Goal: Find specific page/section: Find specific page/section

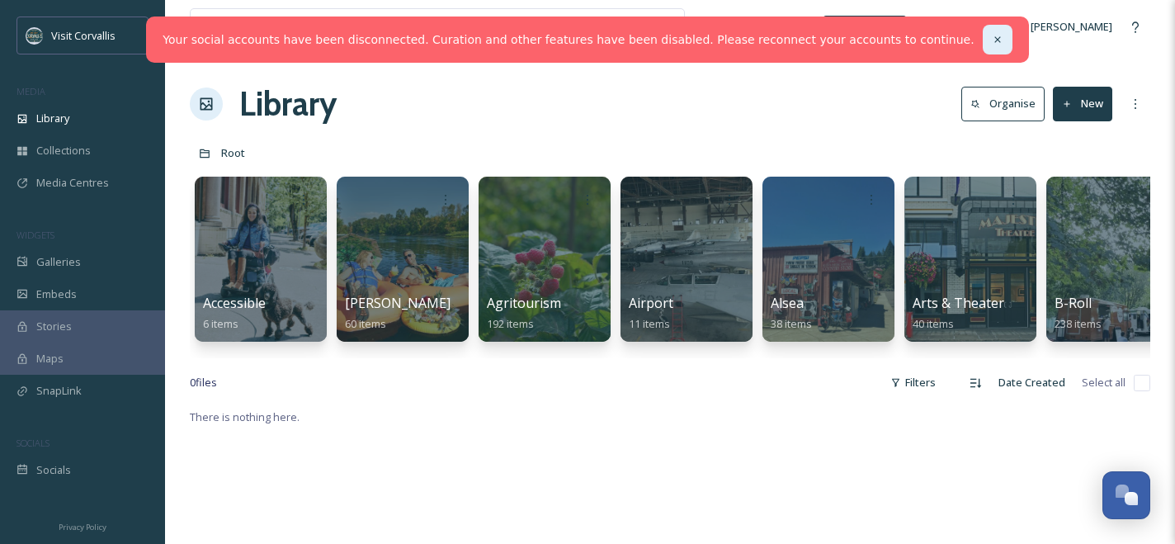
click at [991, 36] on icon at bounding box center [997, 40] width 12 height 12
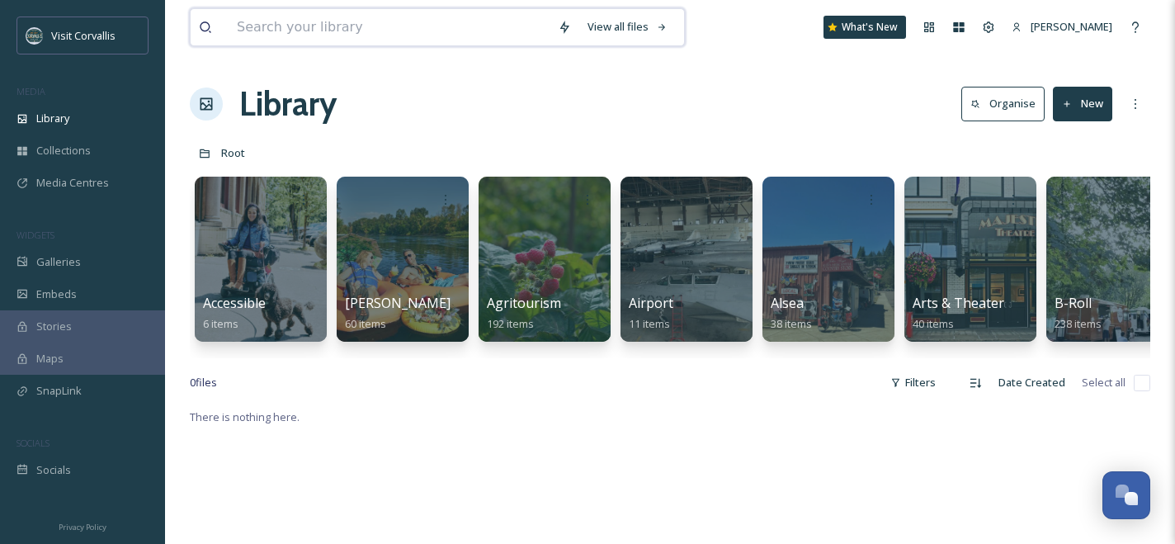
click at [459, 32] on input at bounding box center [388, 27] width 321 height 36
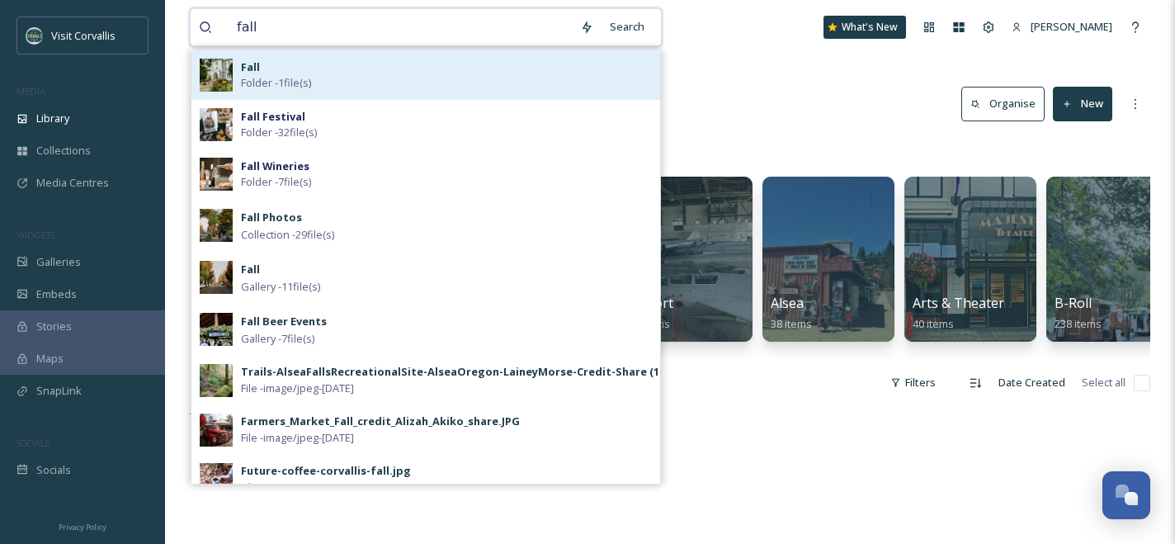
type input "fall"
click at [347, 83] on div "Fall Folder - 1 file(s)" at bounding box center [446, 74] width 411 height 31
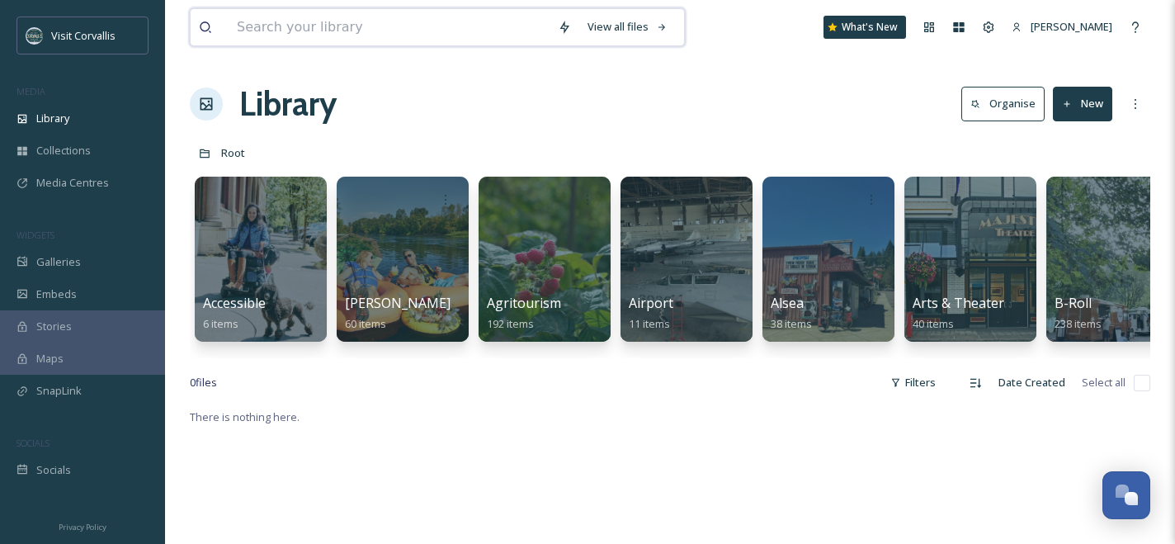
click at [318, 28] on input at bounding box center [388, 27] width 321 height 36
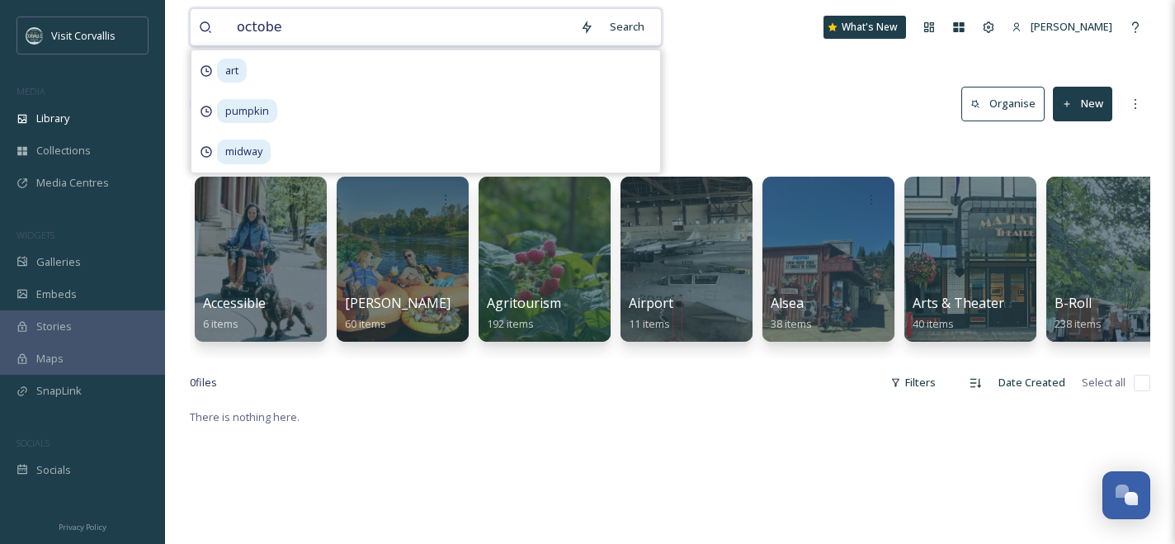
type input "october"
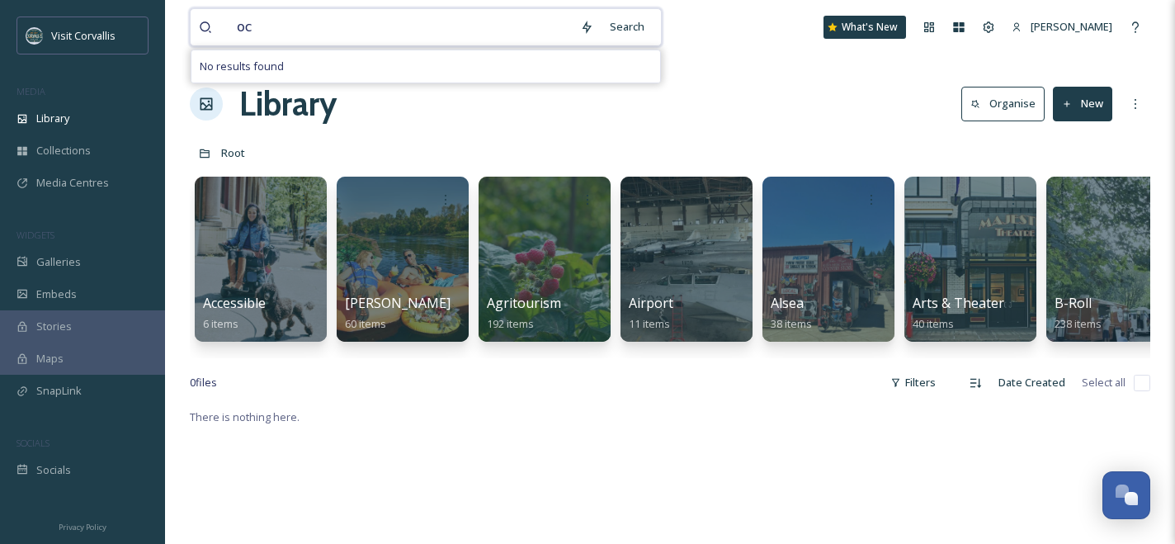
type input "o"
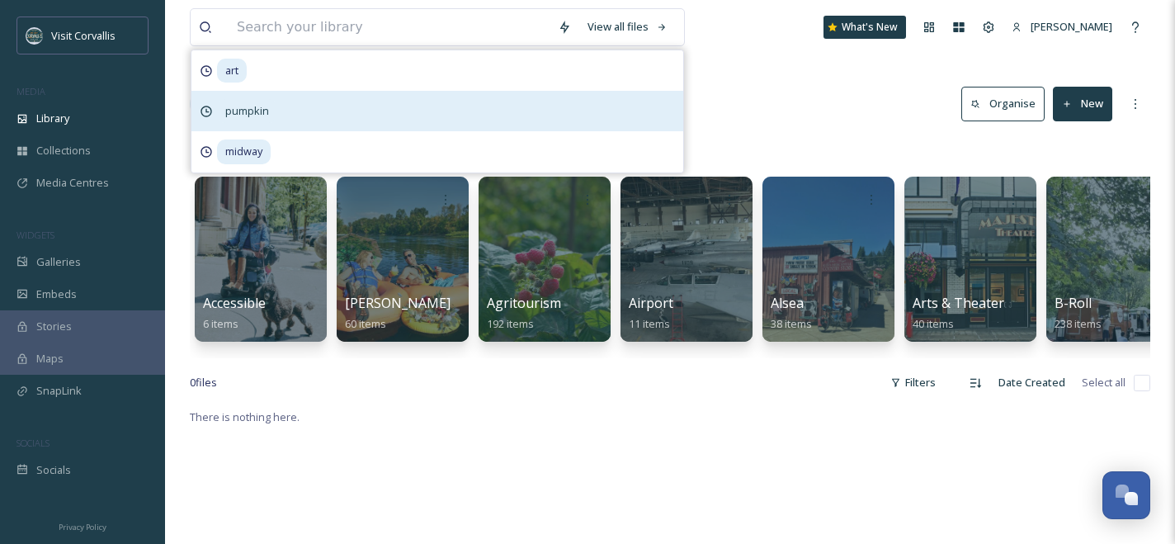
click at [266, 106] on span "pumpkin" at bounding box center [247, 111] width 60 height 24
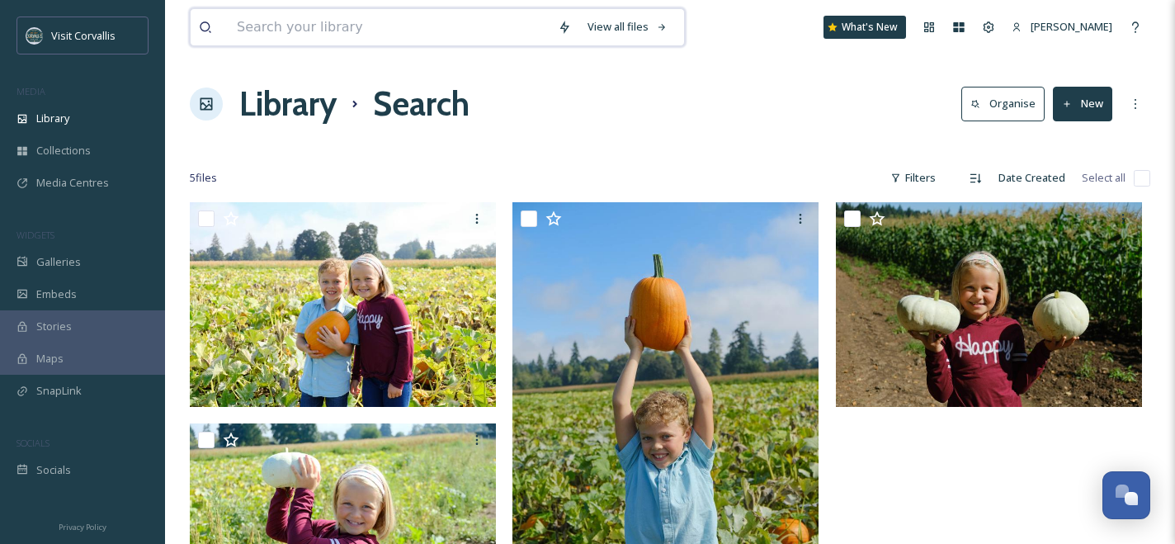
click at [345, 28] on input at bounding box center [388, 27] width 321 height 36
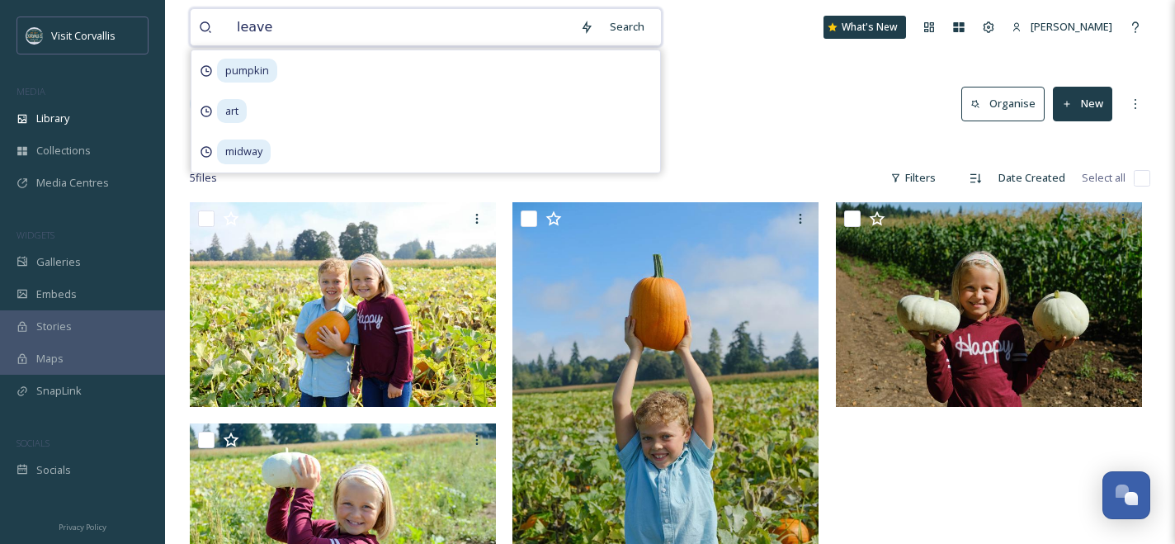
type input "leaves"
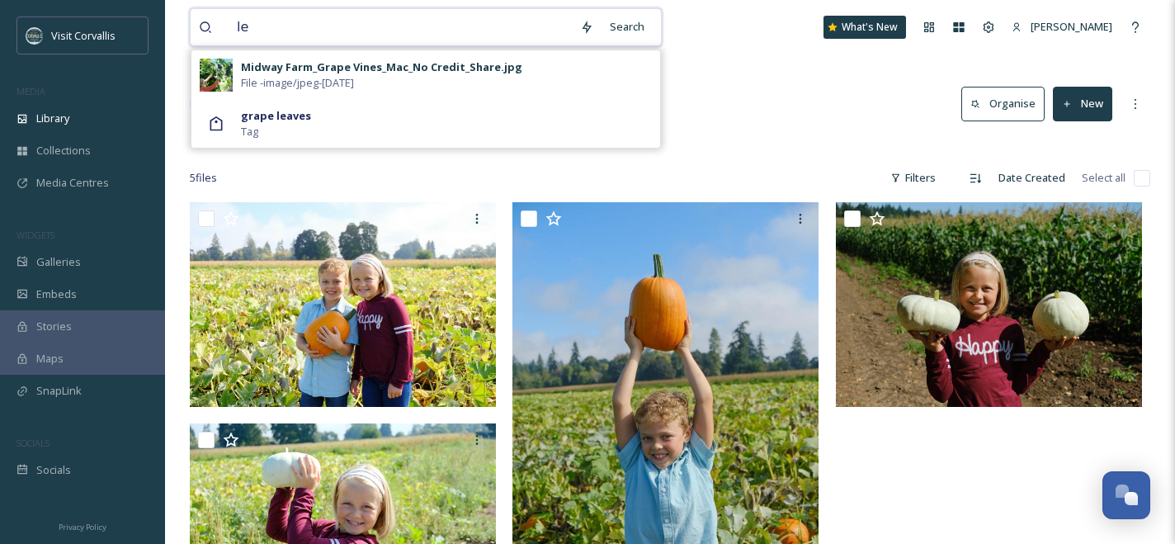
type input "l"
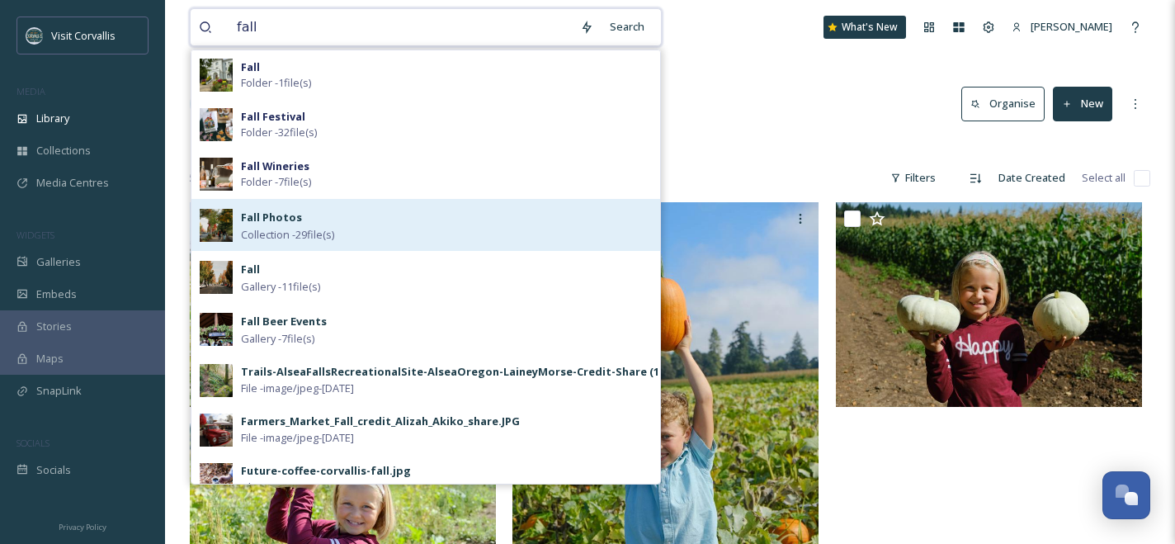
type input "fall"
click at [364, 224] on div "Fall Photos Collection - 29 file(s)" at bounding box center [446, 224] width 411 height 35
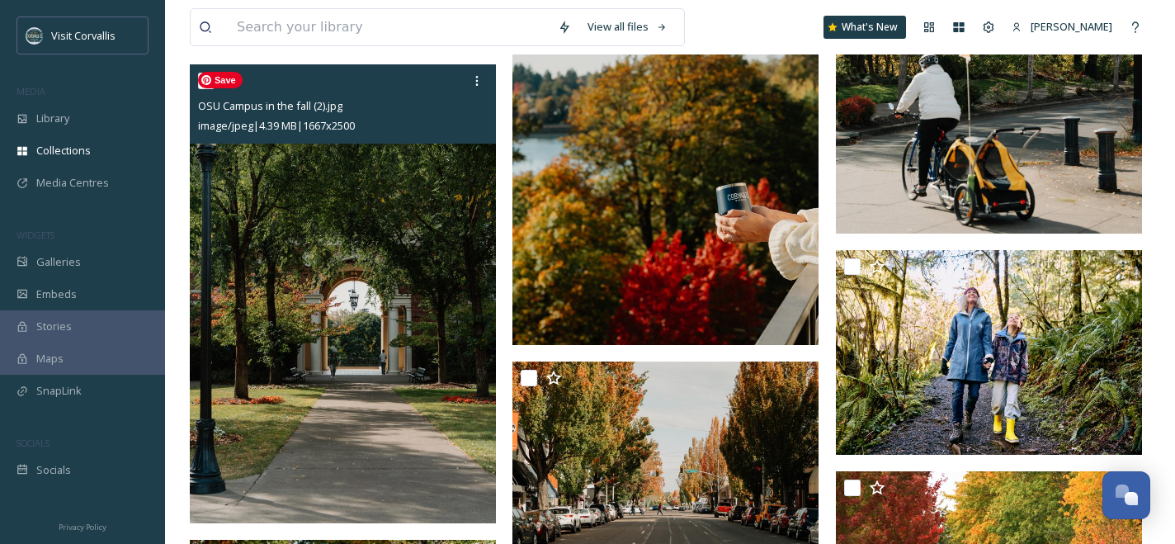
scroll to position [1772, 0]
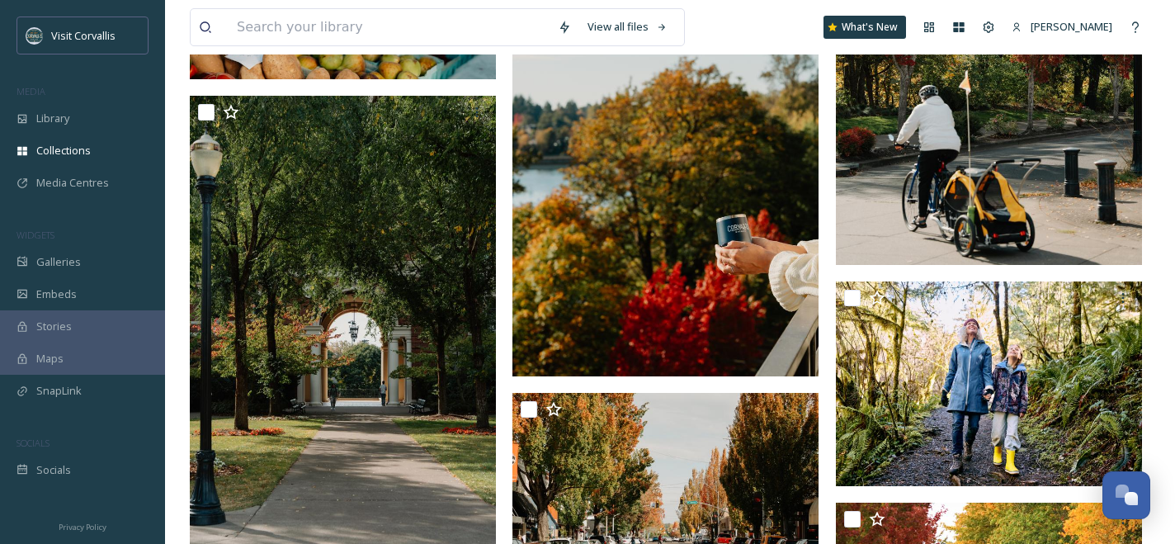
click at [559, 274] on img at bounding box center [665, 146] width 306 height 459
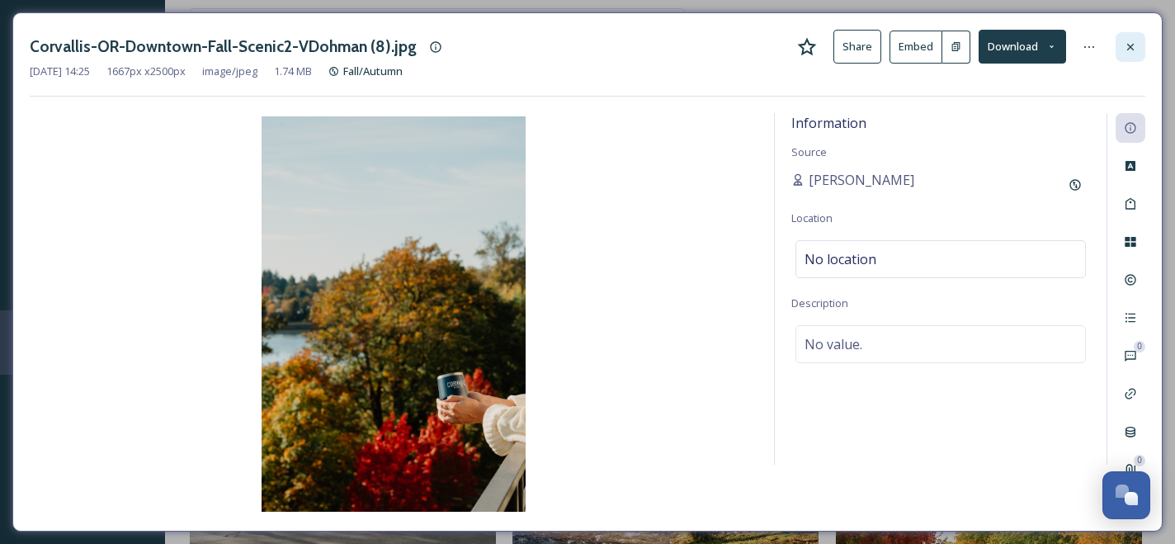
click at [1125, 45] on icon at bounding box center [1129, 46] width 13 height 13
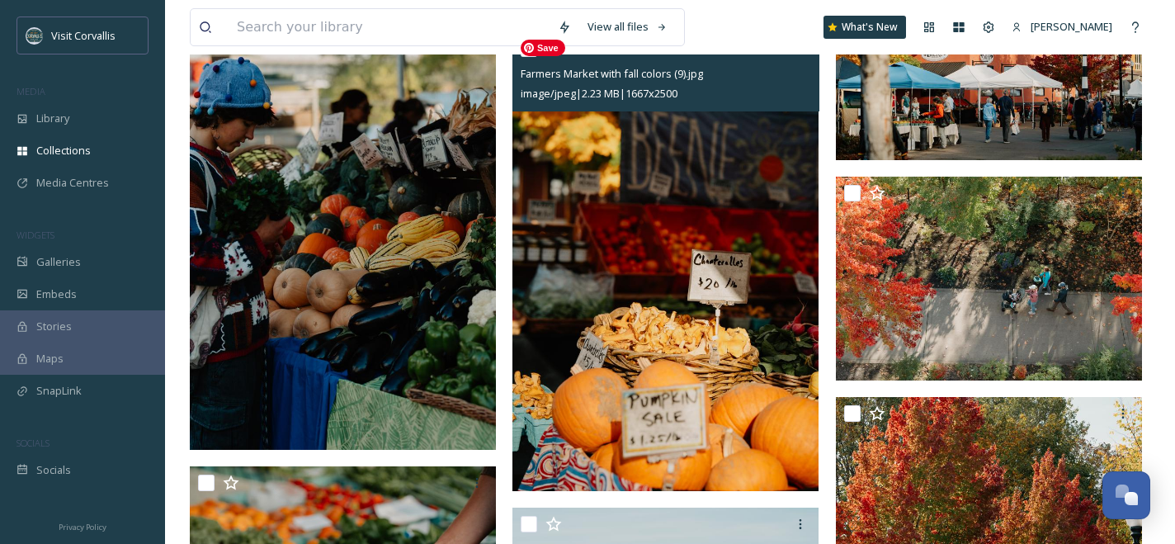
scroll to position [1186, 0]
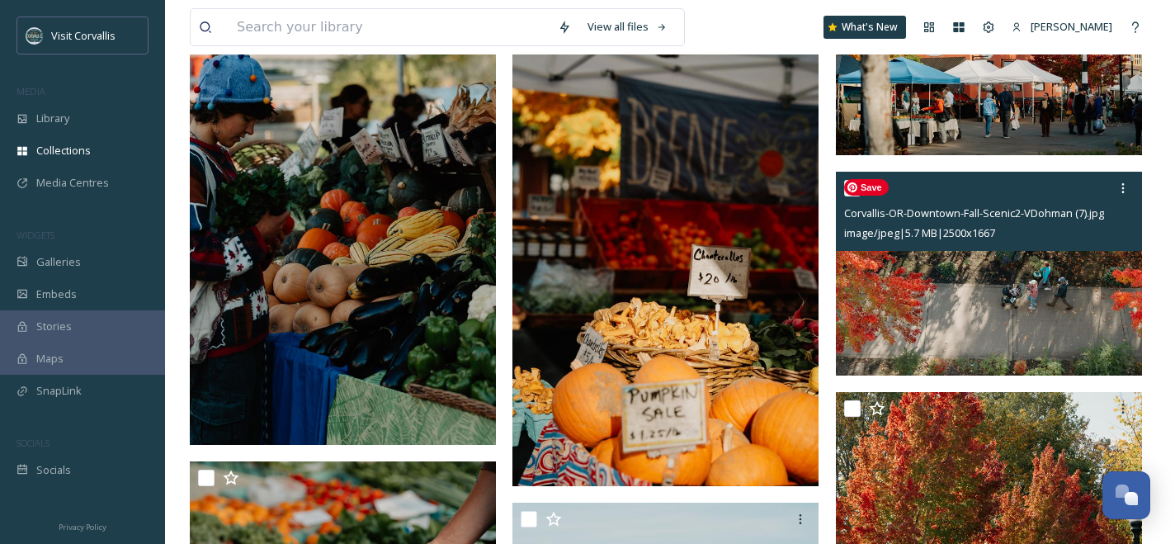
click at [999, 322] on img at bounding box center [989, 274] width 306 height 205
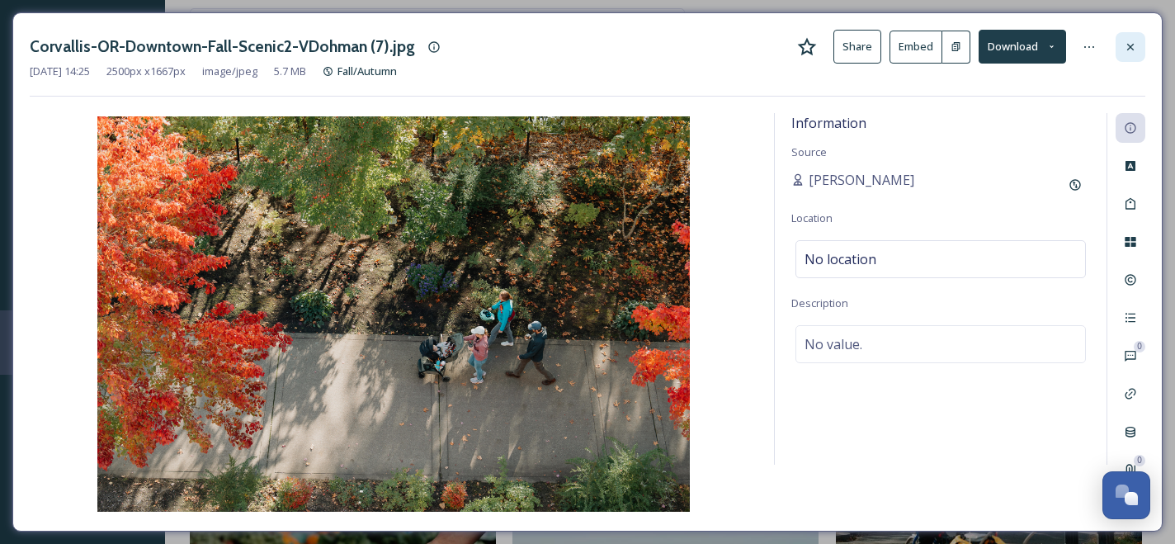
click at [1130, 48] on icon at bounding box center [1129, 46] width 13 height 13
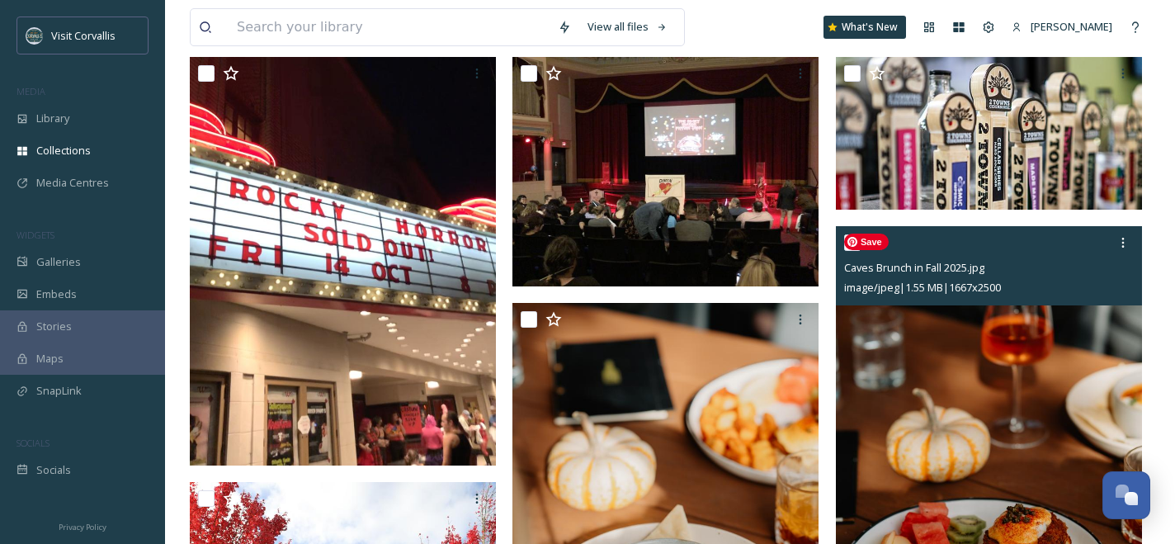
scroll to position [212, 0]
